Goal: Download file/media

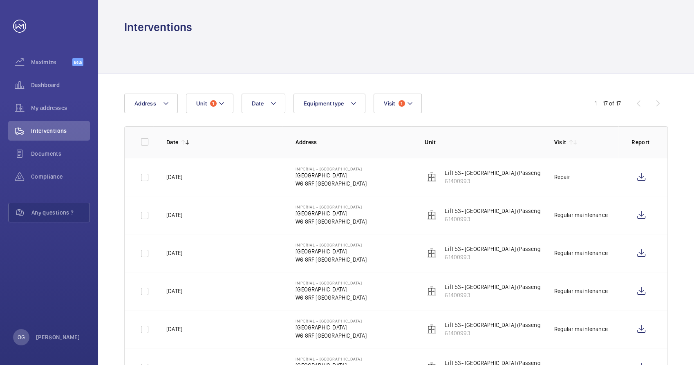
scroll to position [461, 0]
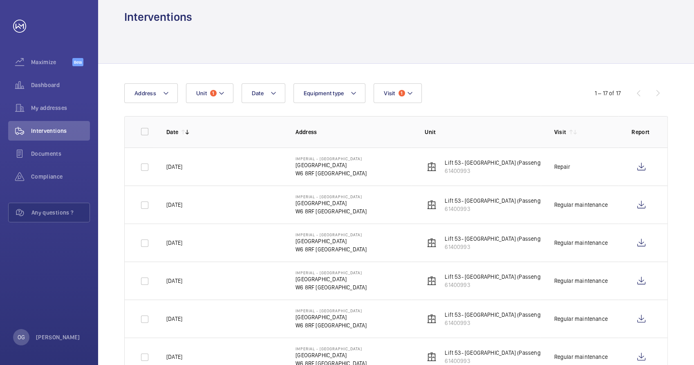
scroll to position [0, 0]
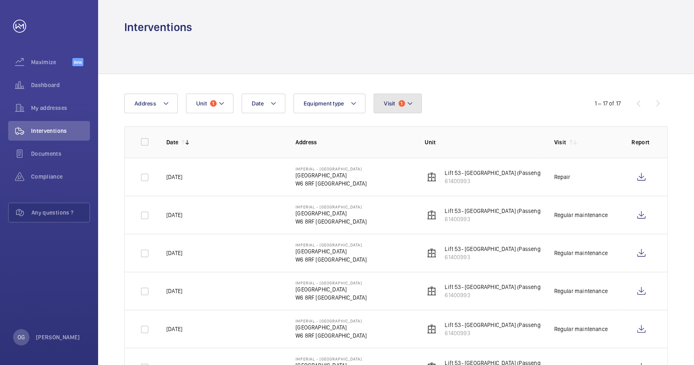
click at [379, 95] on button "Visit 1" at bounding box center [398, 104] width 48 height 20
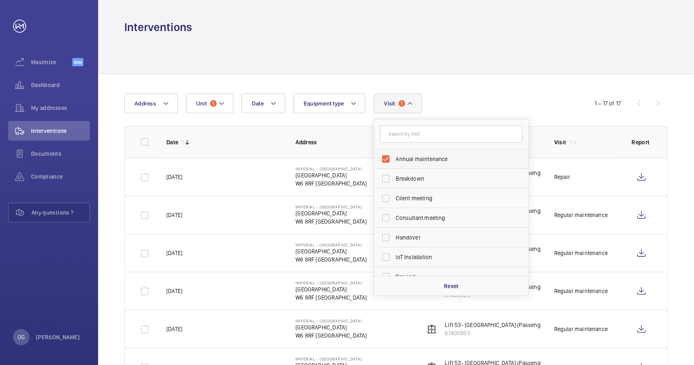
click at [409, 164] on label "Annual maintenance" at bounding box center [445, 159] width 142 height 20
click at [394, 164] on input "Annual maintenance" at bounding box center [386, 159] width 16 height 16
checkbox input "false"
click at [508, 109] on div "Date Address Unit 1 Equipment type Visit Annual maintenance Breakdown Client me…" at bounding box center [346, 104] width 445 height 20
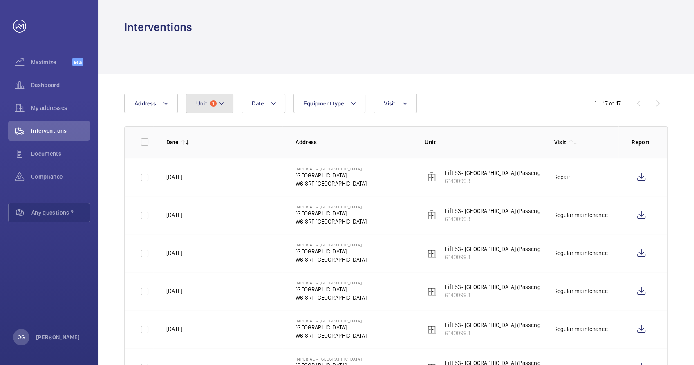
click at [222, 106] on mat-icon at bounding box center [221, 103] width 7 height 10
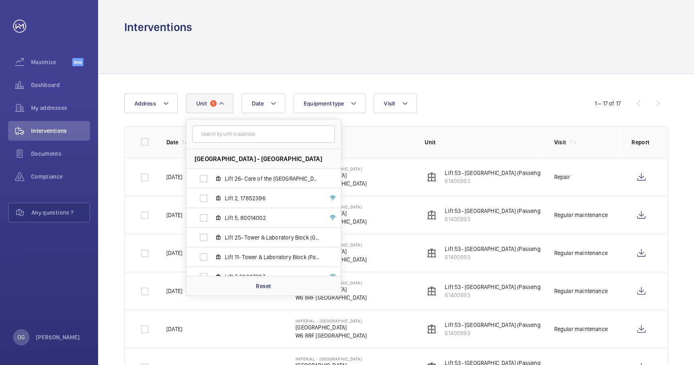
click at [255, 138] on input "text" at bounding box center [263, 133] width 142 height 17
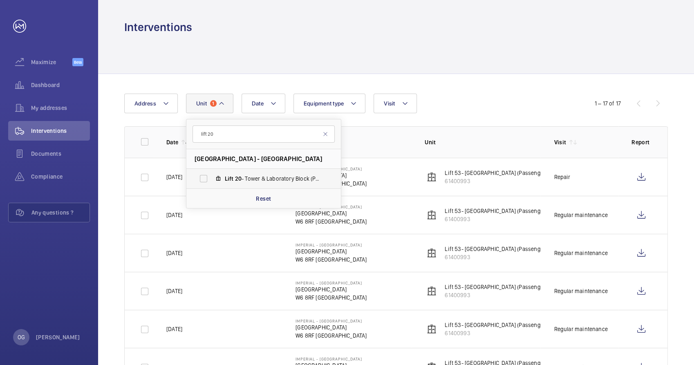
type input "lift 20"
click at [255, 171] on label "Lift 20 - Tower & Laboratory Block (Passenger), 90931621" at bounding box center [256, 179] width 141 height 20
click at [212, 171] on input "Lift 20 - Tower & Laboratory Block (Passenger), 90931621" at bounding box center [203, 178] width 16 height 16
checkbox input "true"
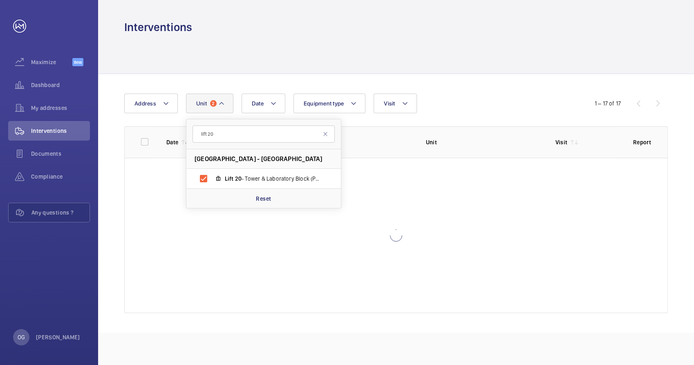
click at [445, 119] on wm-front-table "Date Address Unit 2 lift 20 [GEOGRAPHIC_DATA] - [GEOGRAPHIC_DATA] Block (Passen…" at bounding box center [395, 203] width 543 height 219
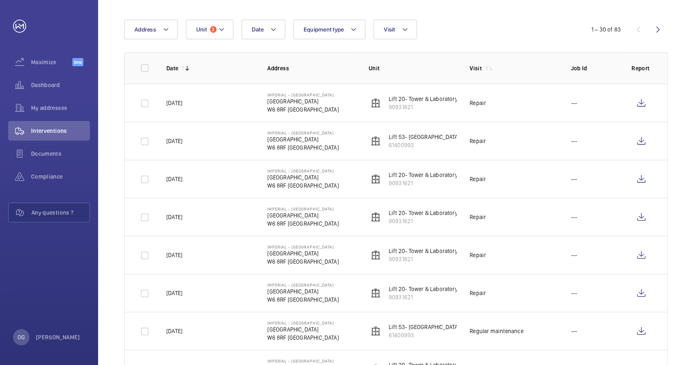
scroll to position [91, 0]
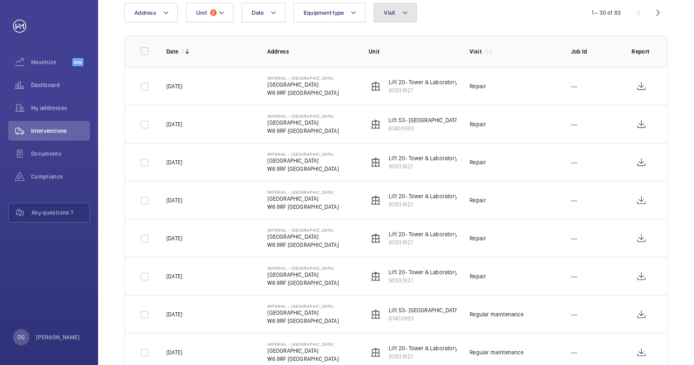
click at [400, 12] on button "Visit" at bounding box center [395, 13] width 43 height 20
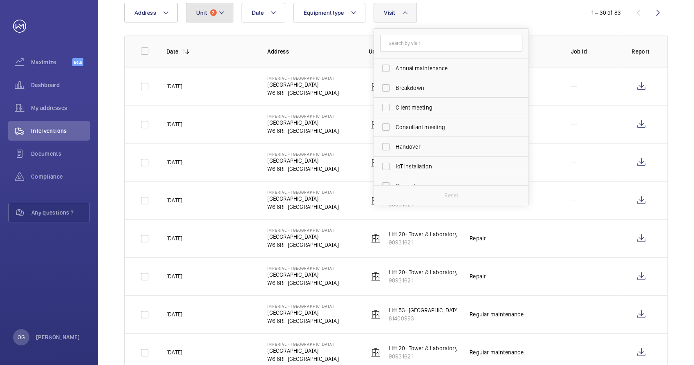
click at [212, 20] on button "Unit 2" at bounding box center [209, 13] width 47 height 20
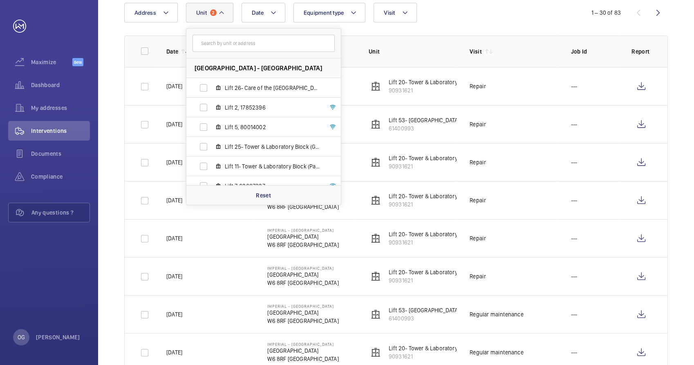
click at [243, 50] on input "text" at bounding box center [263, 43] width 142 height 17
click at [253, 41] on input "text" at bounding box center [263, 43] width 142 height 17
click at [254, 41] on input "text" at bounding box center [263, 43] width 142 height 17
drag, startPoint x: 338, startPoint y: 69, endPoint x: 332, endPoint y: 79, distance: 11.5
click at [332, 79] on ul "[GEOGRAPHIC_DATA] - [GEOGRAPHIC_DATA] Lift 26- Care of the [GEOGRAPHIC_DATA] (P…" at bounding box center [263, 166] width 154 height 216
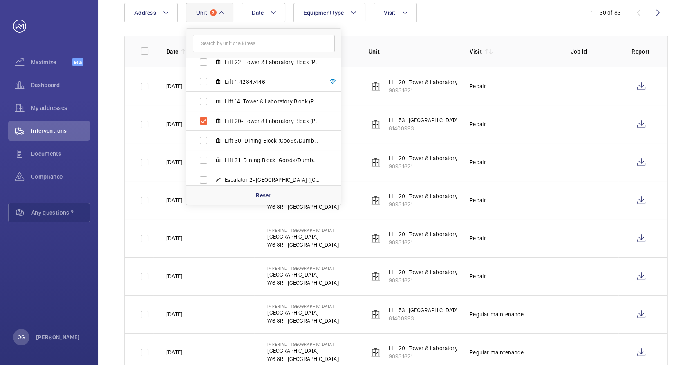
scroll to position [143, 0]
click at [304, 124] on span "Lift 20- Tower & Laboratory Block (Passenger), 90931621" at bounding box center [272, 122] width 95 height 8
click at [212, 124] on input "Lift 20- Tower & Laboratory Block (Passenger), 90931621" at bounding box center [203, 122] width 16 height 16
checkbox input "false"
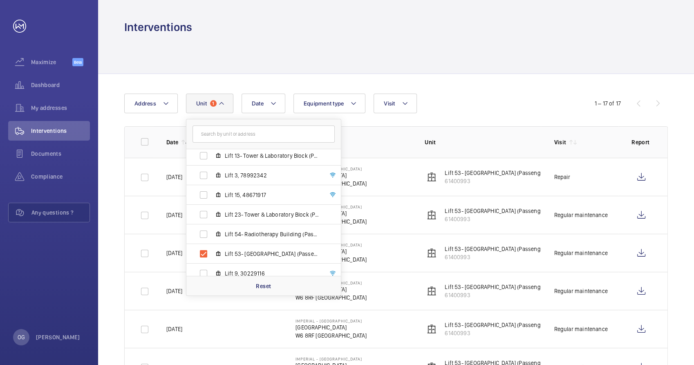
scroll to position [319, 0]
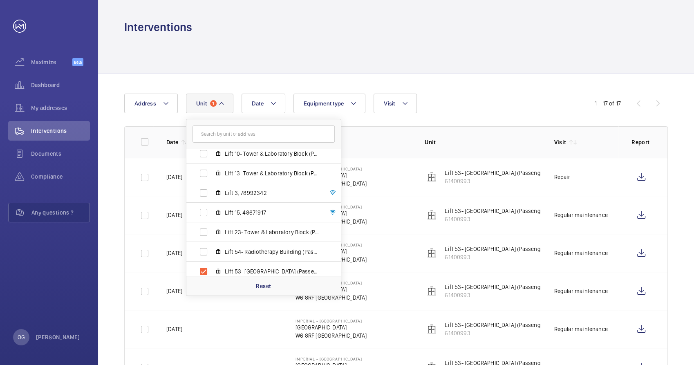
click at [476, 101] on div "Date Address Unit 1 [GEOGRAPHIC_DATA] - [GEOGRAPHIC_DATA] Lift 26- Care of the …" at bounding box center [346, 104] width 445 height 20
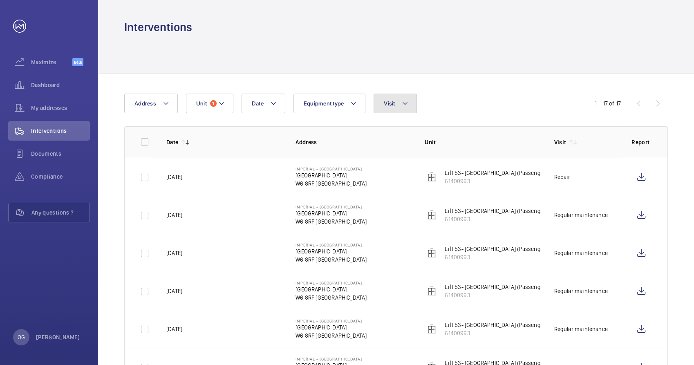
click at [402, 100] on mat-icon at bounding box center [405, 103] width 7 height 10
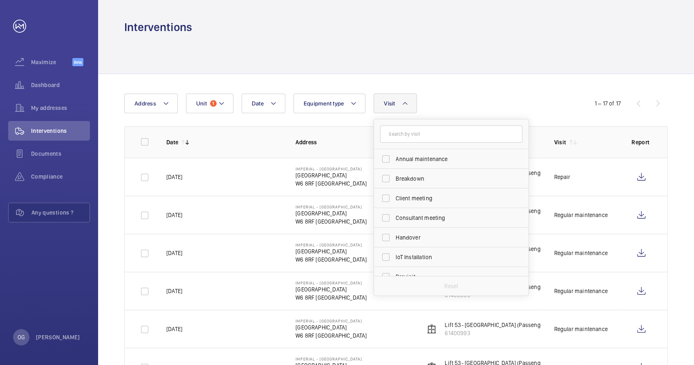
drag, startPoint x: 528, startPoint y: 163, endPoint x: 599, endPoint y: 182, distance: 73.2
click at [0, 0] on tr "[DATE] Imperial - [GEOGRAPHIC_DATA] [GEOGRAPHIC_DATA] [GEOGRAPHIC_DATA] Lift 53…" at bounding box center [0, 0] width 0 height 0
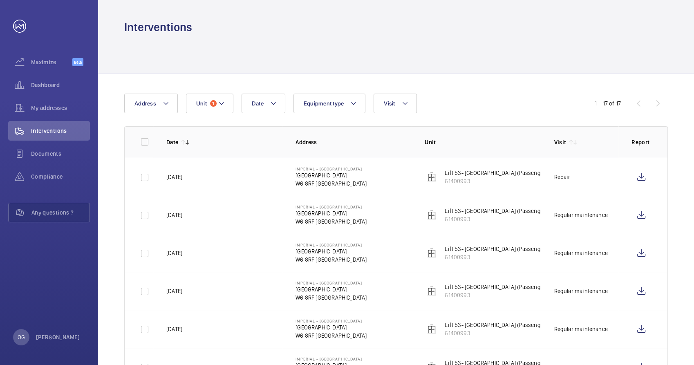
click at [599, 182] on td "Repair" at bounding box center [580, 177] width 78 height 38
click at [404, 98] on mat-icon at bounding box center [405, 103] width 7 height 10
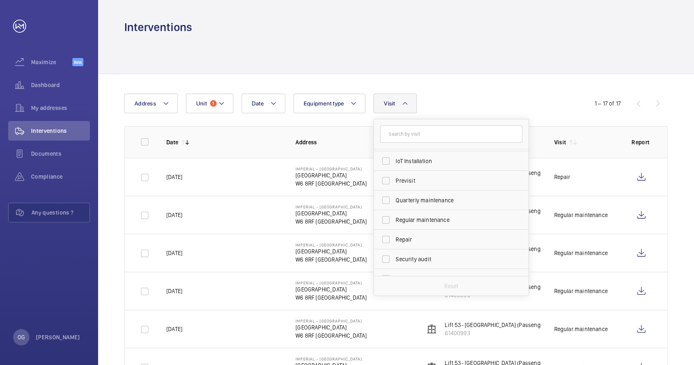
scroll to position [113, 0]
click at [435, 201] on span "Regular maintenance" at bounding box center [452, 203] width 112 height 8
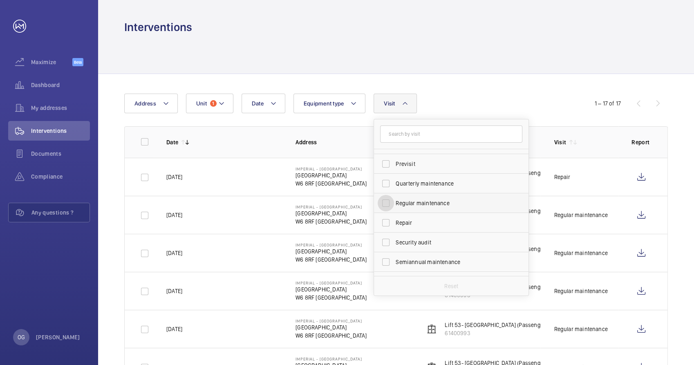
click at [394, 201] on input "Regular maintenance" at bounding box center [386, 203] width 16 height 16
checkbox input "true"
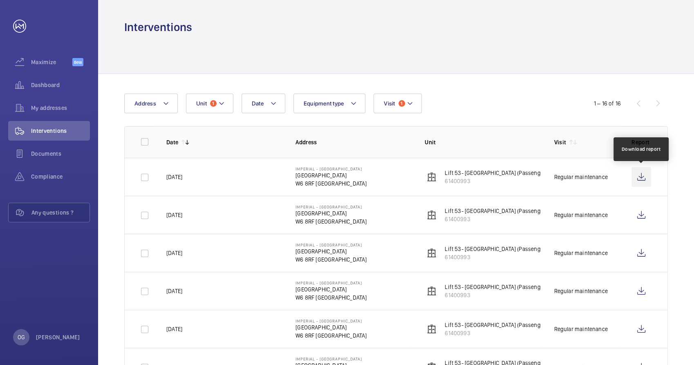
click at [644, 179] on wm-front-icon-button at bounding box center [641, 177] width 20 height 20
click at [211, 108] on button "Unit 1" at bounding box center [209, 104] width 47 height 20
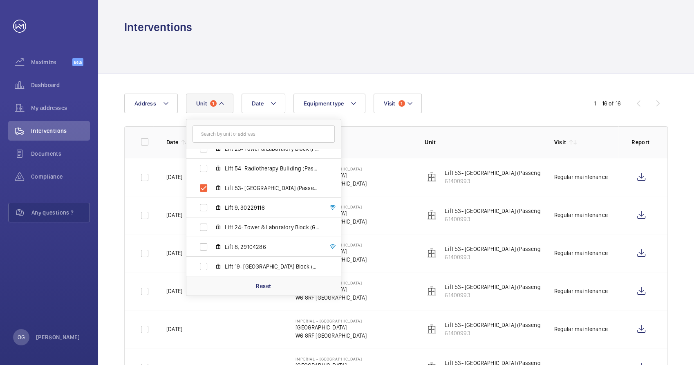
scroll to position [405, 0]
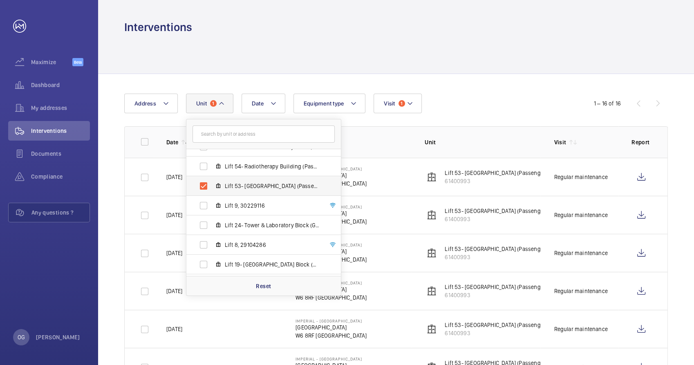
click at [242, 180] on label "Lift 53- [GEOGRAPHIC_DATA] (Passenger), 61400993" at bounding box center [256, 186] width 141 height 20
click at [212, 180] on input "Lift 53- [GEOGRAPHIC_DATA] (Passenger), 61400993" at bounding box center [203, 186] width 16 height 16
checkbox input "false"
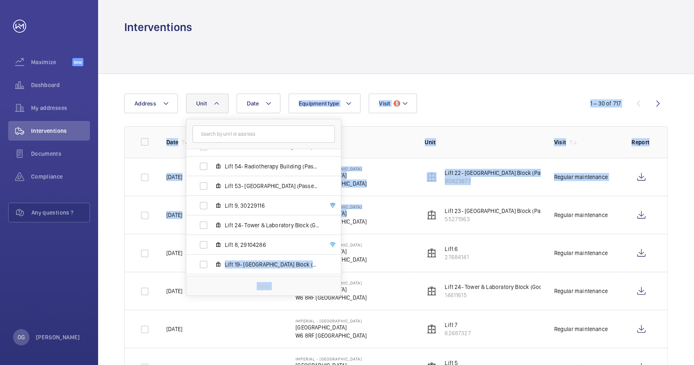
click at [0, 0] on tbody "[DATE] [GEOGRAPHIC_DATA] [GEOGRAPHIC_DATA] [GEOGRAPHIC_DATA] Lift 22- [GEOGRAPH…" at bounding box center [0, 0] width 0 height 0
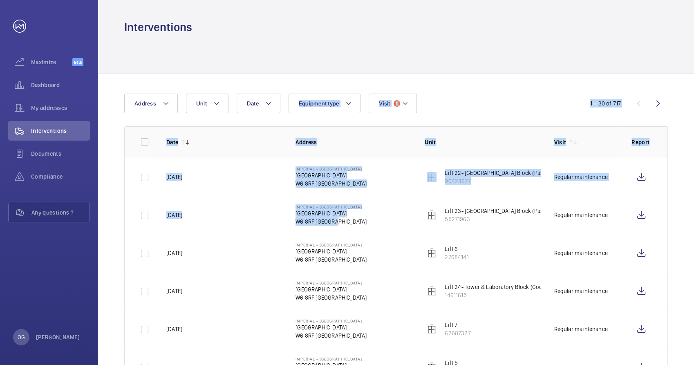
drag, startPoint x: 341, startPoint y: 231, endPoint x: 466, endPoint y: 98, distance: 182.7
click at [466, 98] on div "Date Address Unit Equipment type Visit 1" at bounding box center [346, 104] width 445 height 20
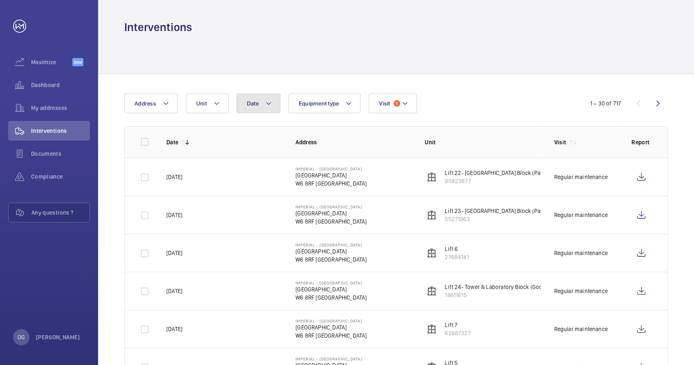
click at [259, 110] on button "Date" at bounding box center [259, 104] width 44 height 20
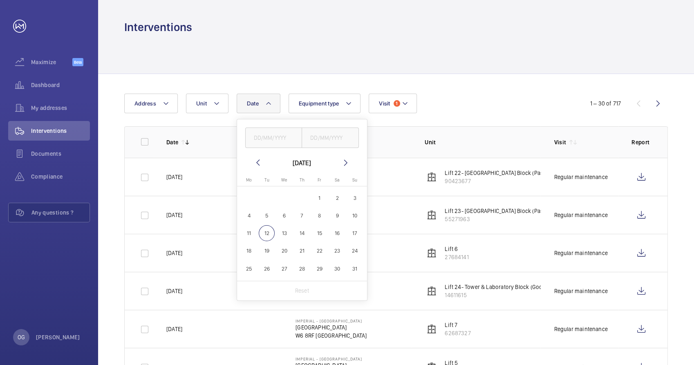
click at [248, 104] on span "Date" at bounding box center [253, 103] width 12 height 7
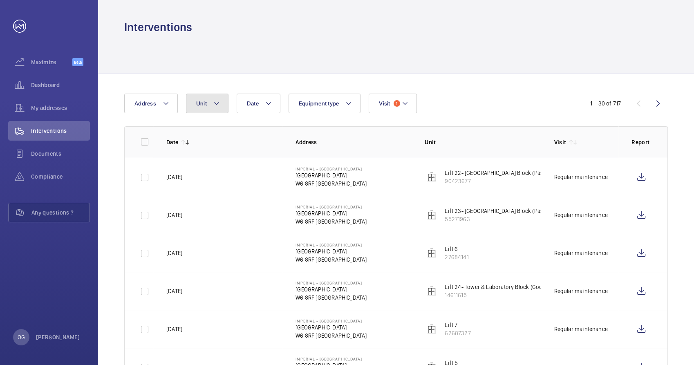
click at [209, 99] on button "Unit" at bounding box center [207, 104] width 42 height 20
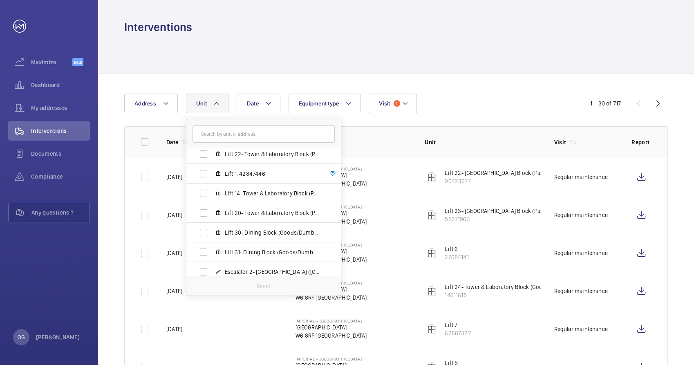
scroll to position [145, 0]
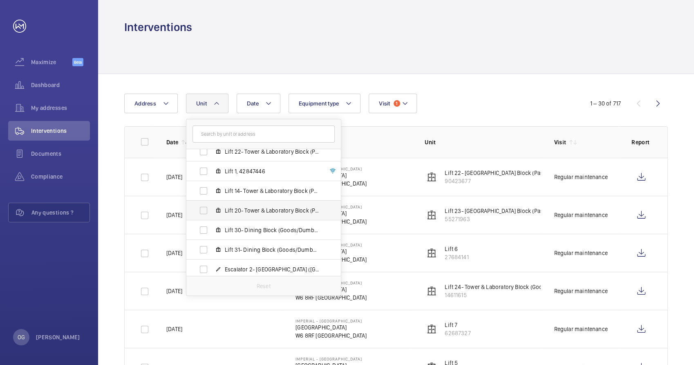
click at [301, 216] on label "Lift 20- Tower & Laboratory Block (Passenger), 90931621" at bounding box center [256, 211] width 141 height 20
click at [212, 216] on input "Lift 20- Tower & Laboratory Block (Passenger), 90931621" at bounding box center [203, 210] width 16 height 16
checkbox input "true"
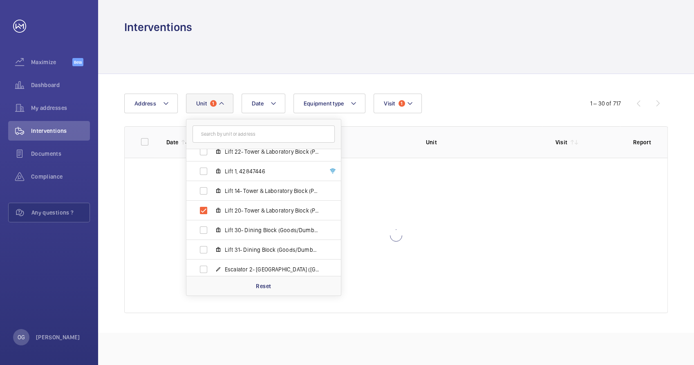
click at [464, 98] on div "Date Address Unit 1 [GEOGRAPHIC_DATA] - [GEOGRAPHIC_DATA] Lift 26- Care of the …" at bounding box center [346, 104] width 445 height 20
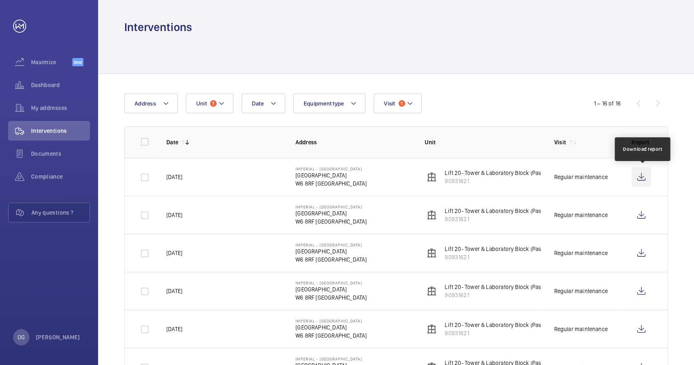
click at [645, 174] on wm-front-icon-button at bounding box center [641, 177] width 20 height 20
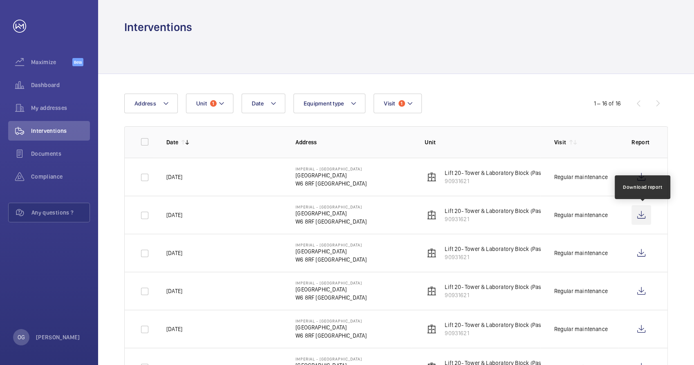
click at [642, 216] on wm-front-icon-button at bounding box center [641, 215] width 20 height 20
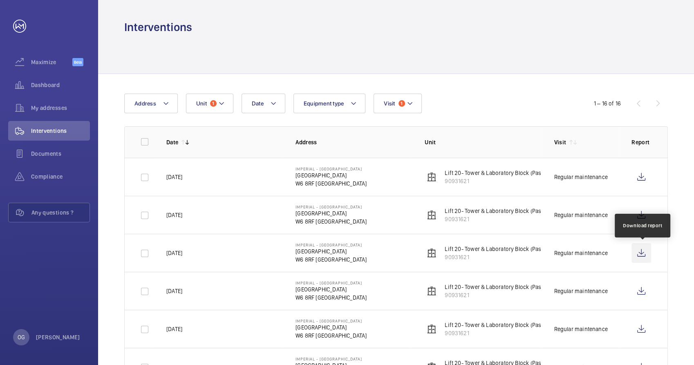
click at [648, 256] on wm-front-icon-button at bounding box center [641, 253] width 20 height 20
